Goal: Use online tool/utility: Utilize a website feature to perform a specific function

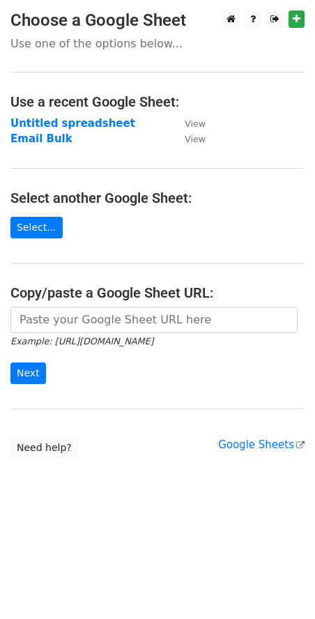
click at [17, 238] on main "Choose a Google Sheet Use one of the options below... Use a recent Google Sheet…" at bounding box center [157, 234] width 315 height 448
click at [23, 224] on link "Select..." at bounding box center [36, 228] width 52 height 22
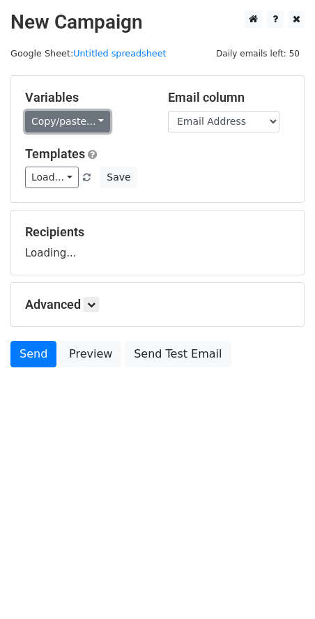
click at [95, 117] on link "Copy/paste..." at bounding box center [67, 122] width 85 height 22
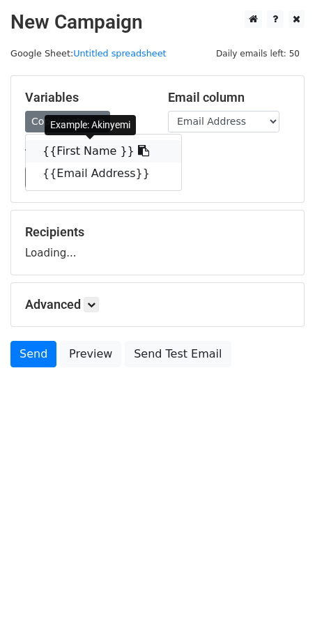
click at [138, 148] on icon at bounding box center [143, 150] width 11 height 11
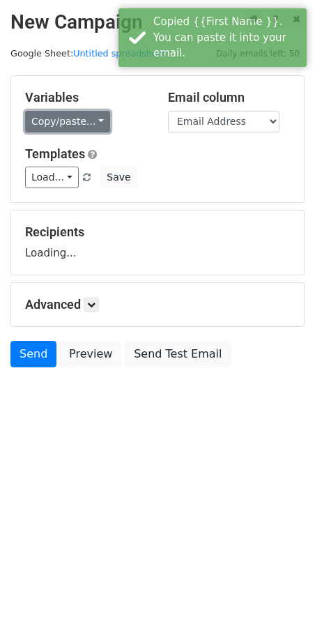
click at [82, 126] on link "Copy/paste..." at bounding box center [67, 122] width 85 height 22
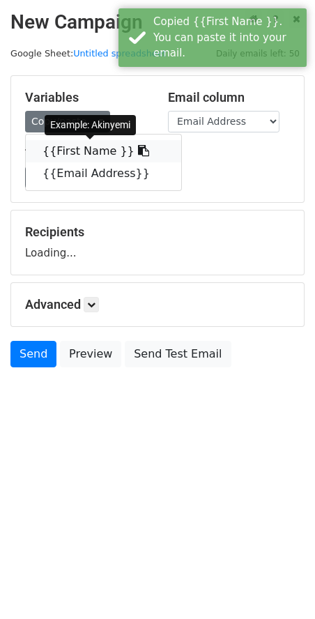
click at [72, 148] on link "{{First Name }}" at bounding box center [103, 151] width 155 height 22
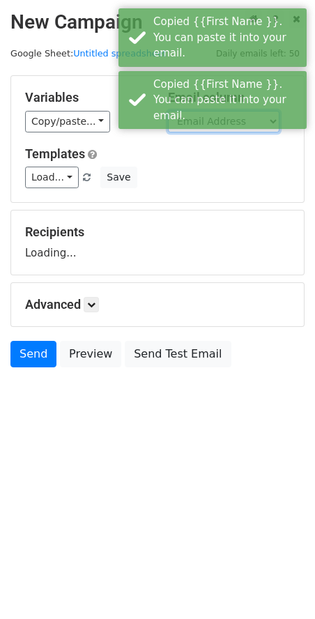
click at [233, 124] on select "First Name Email Address" at bounding box center [223, 122] width 111 height 22
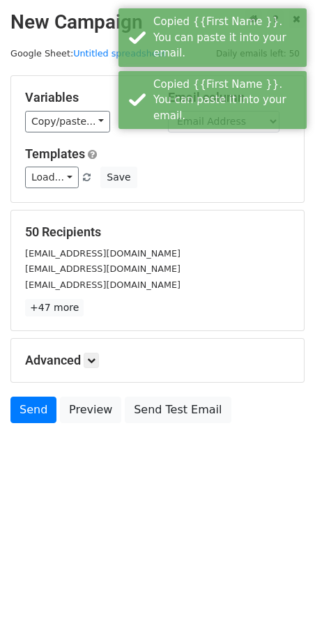
click at [204, 157] on h5 "Templates" at bounding box center [157, 153] width 265 height 15
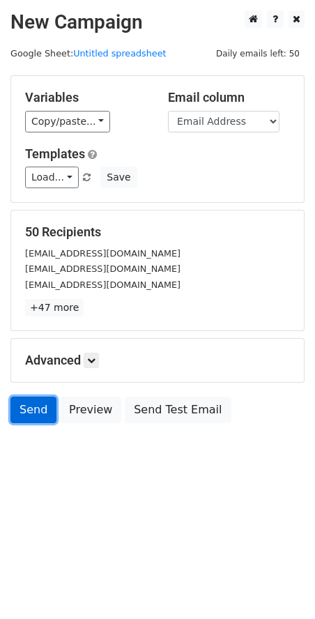
click at [45, 408] on link "Send" at bounding box center [33, 410] width 46 height 26
